Goal: Information Seeking & Learning: Learn about a topic

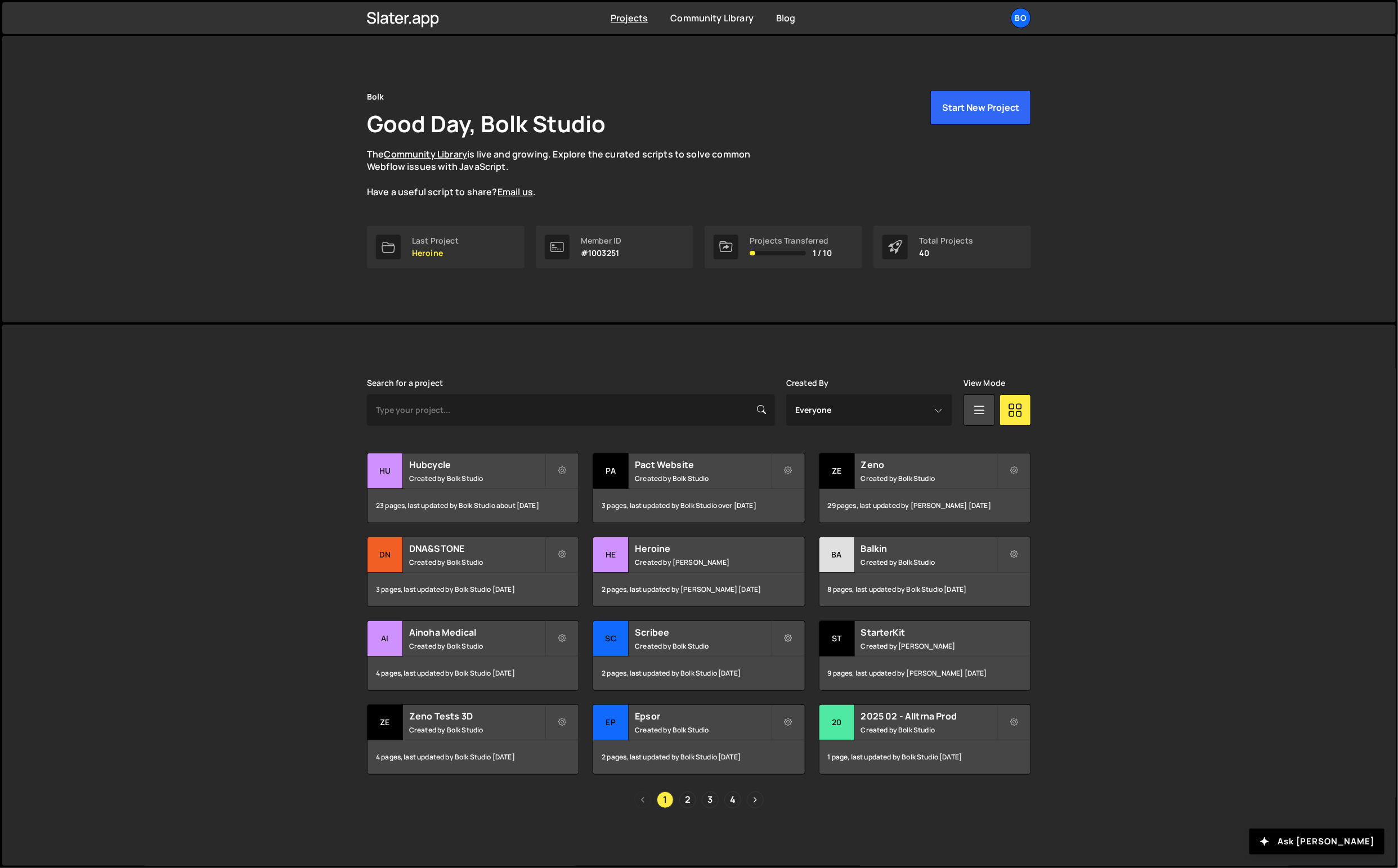
click at [480, 553] on h2 "DNA&STONE" at bounding box center [476, 548] width 135 height 12
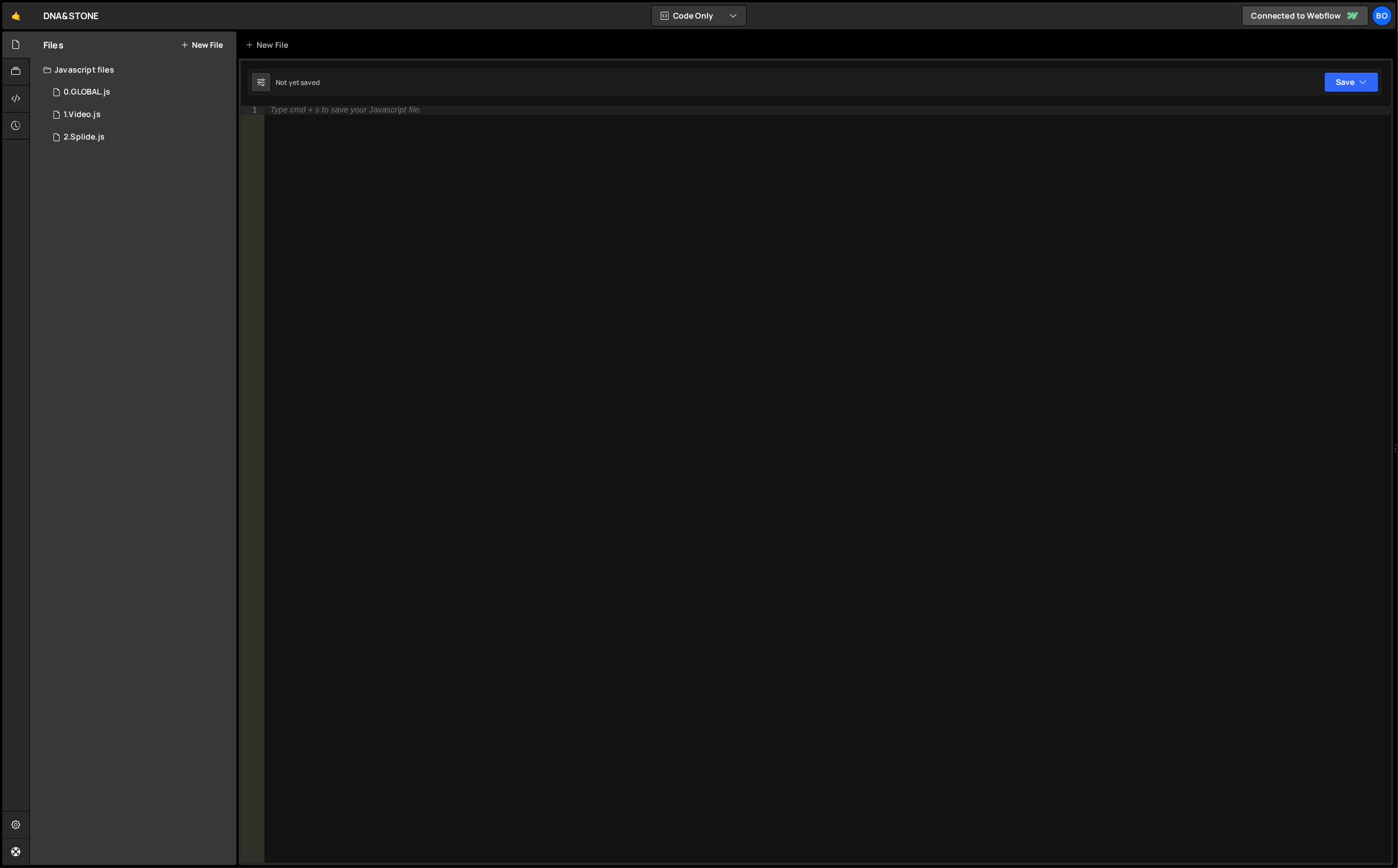
click at [105, 110] on div "1 1.Video.js 0" at bounding box center [140, 115] width 193 height 23
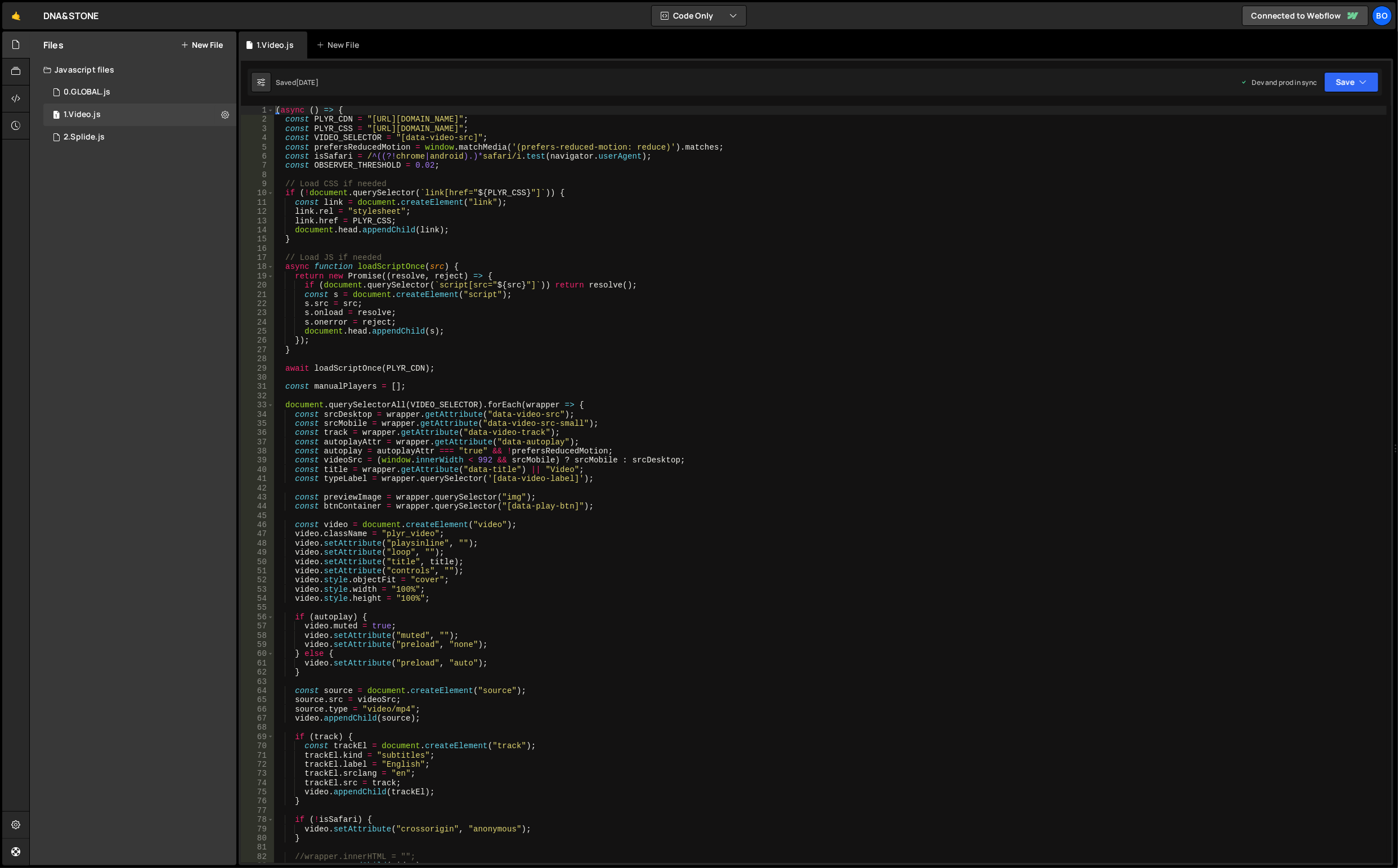
type textarea "const manualPlayers = [];"
click at [559, 383] on div "( async ( ) => { const PLYR_CDN = "https://cdn.plyr.io/3.7.8/plyr.polyfilled.js…" at bounding box center [830, 494] width 1114 height 776
click at [101, 92] on div "0.GLOBAL.js" at bounding box center [87, 92] width 47 height 10
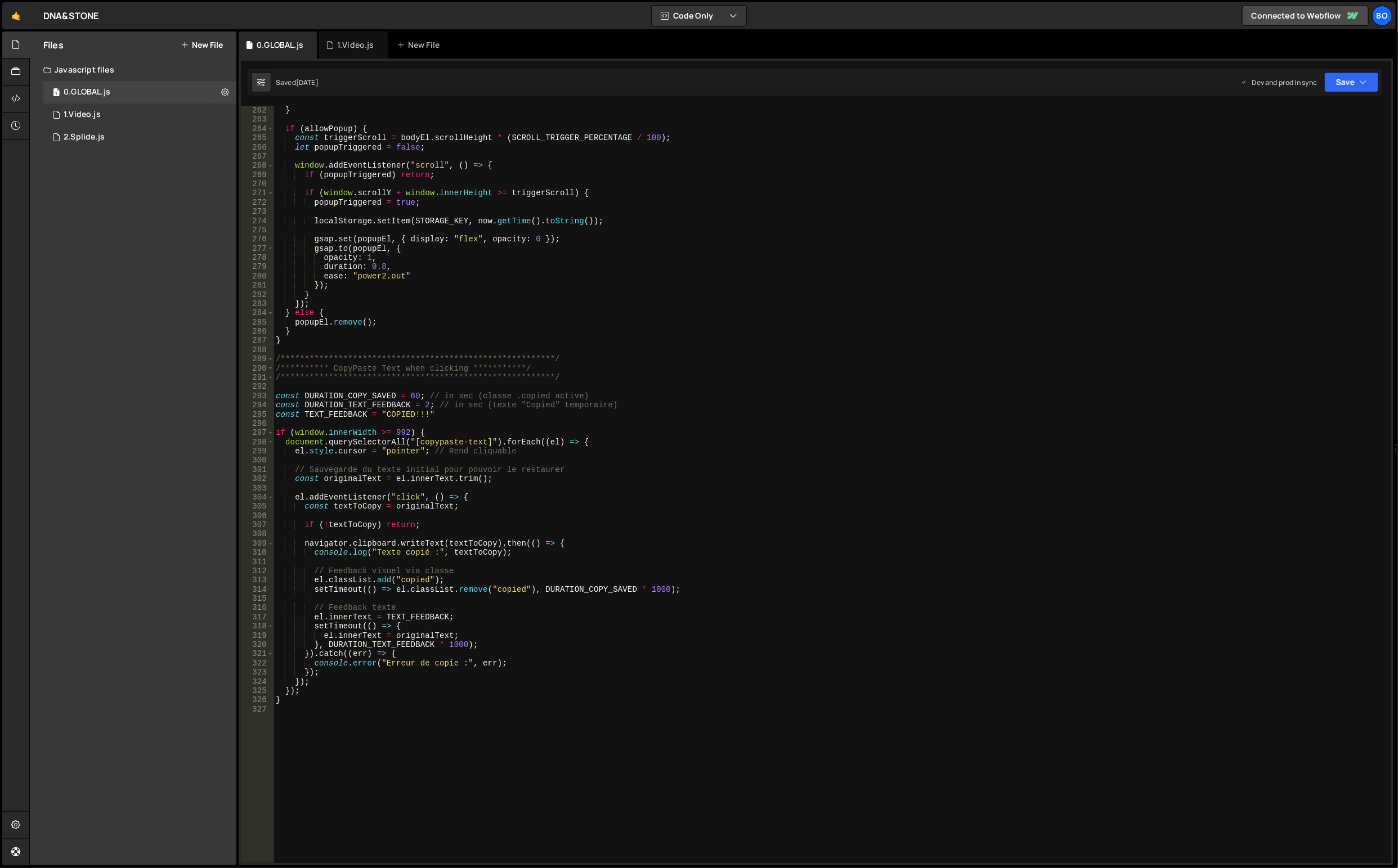
scroll to position [2404, 0]
click at [118, 119] on div "1 1.Video.js 0" at bounding box center [140, 115] width 193 height 23
